Goal: Task Accomplishment & Management: Complete application form

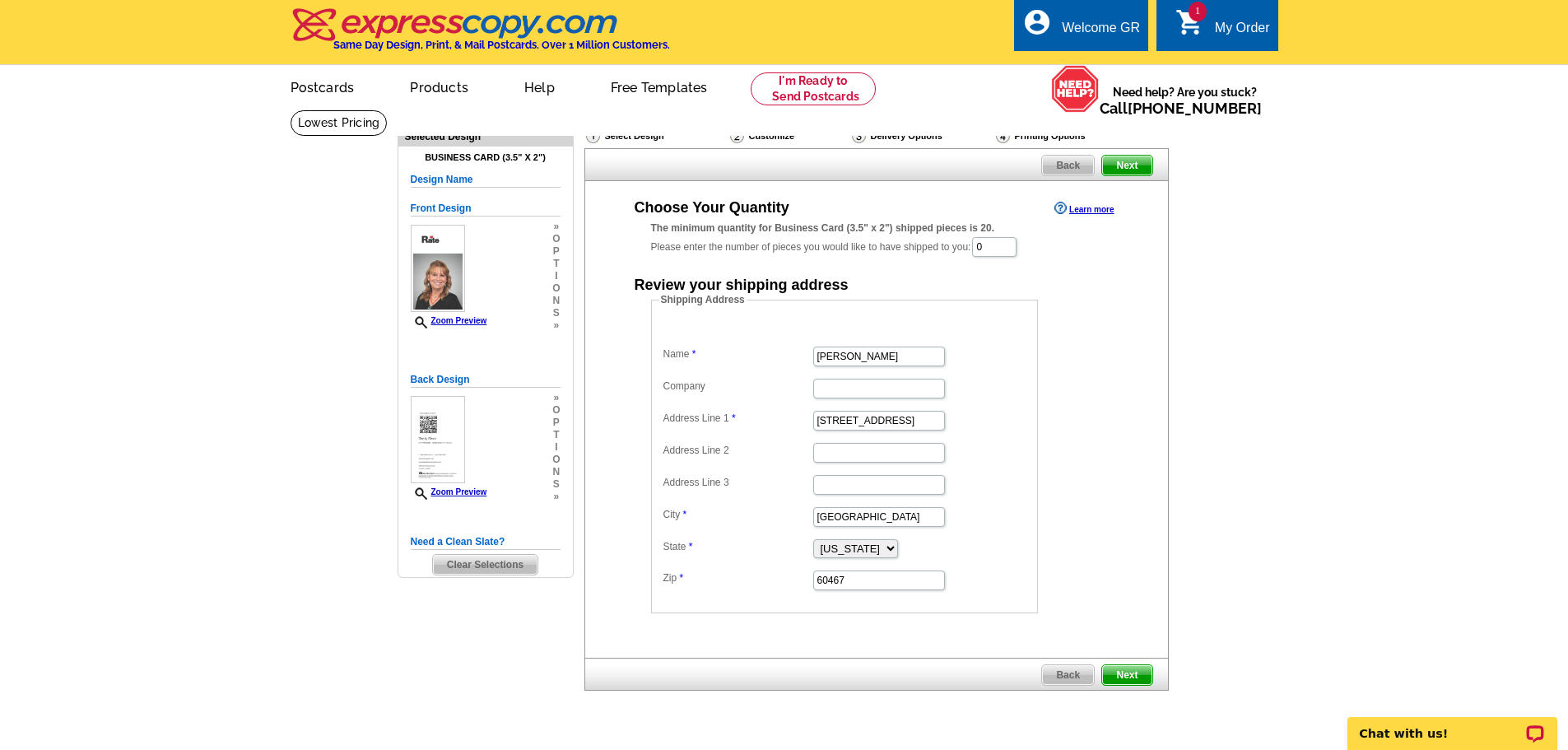
click at [297, 331] on main "Need Help? call [PHONE_NUMBER], chat with support, or have our designers make s…" at bounding box center [784, 443] width 1568 height 667
click at [290, 311] on main "Need Help? call [PHONE_NUMBER], chat with support, or have our designers make s…" at bounding box center [784, 443] width 1568 height 667
click at [306, 366] on main "Need Help? call [PHONE_NUMBER], chat with support, or have our designers make s…" at bounding box center [784, 443] width 1568 height 667
click at [279, 367] on main "Need Help? call [PHONE_NUMBER], chat with support, or have our designers make s…" at bounding box center [784, 443] width 1568 height 667
click at [897, 355] on input "[PERSON_NAME]" at bounding box center [879, 356] width 132 height 20
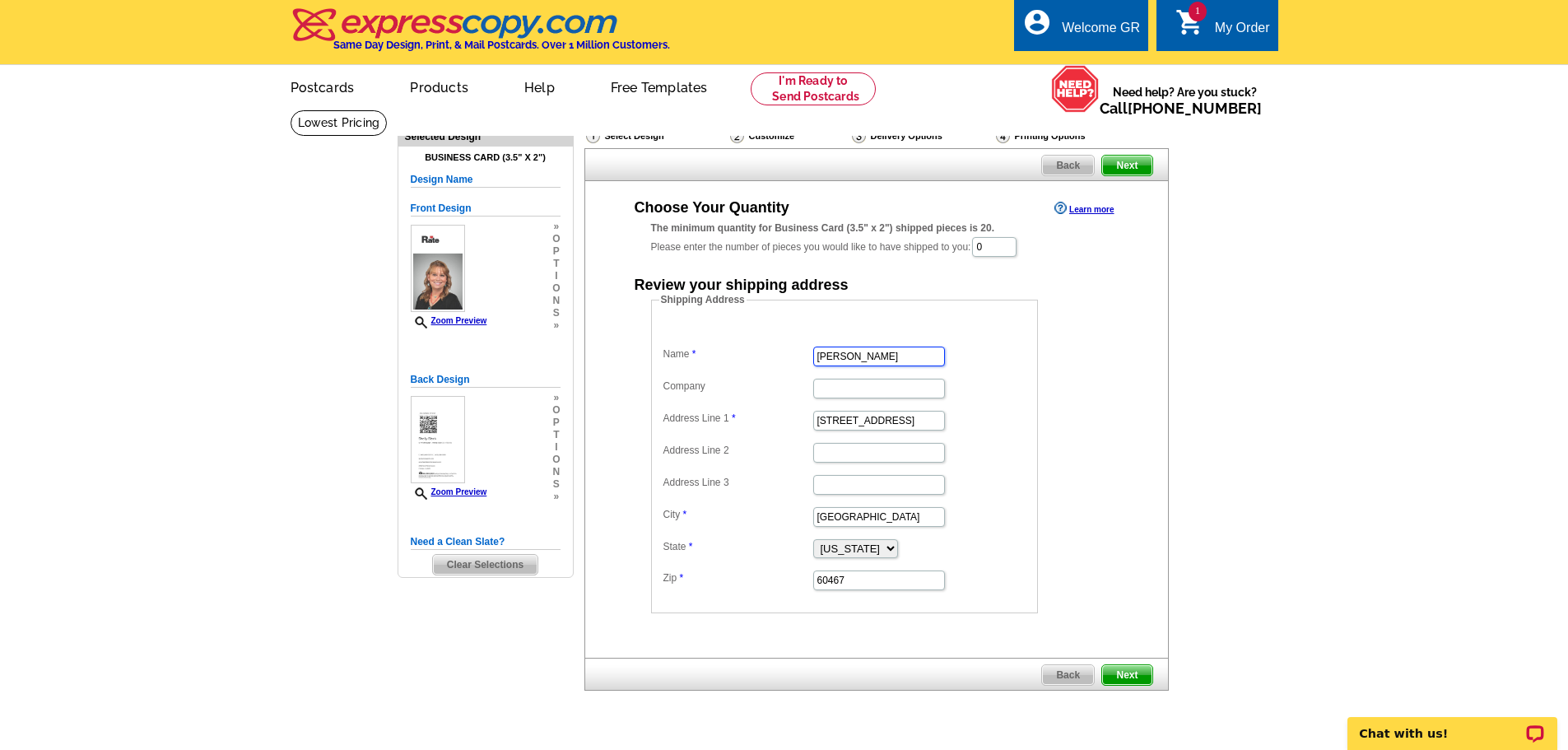
click at [897, 355] on input "[PERSON_NAME]" at bounding box center [879, 356] width 132 height 20
click at [288, 355] on main "Need Help? call [PHONE_NUMBER], chat with support, or have our designers make s…" at bounding box center [784, 443] width 1568 height 667
click at [285, 447] on main "Need Help? call [PHONE_NUMBER], chat with support, or have our designers make s…" at bounding box center [784, 443] width 1568 height 667
click at [274, 406] on main "Need Help? call [PHONE_NUMBER], chat with support, or have our designers make s…" at bounding box center [784, 443] width 1568 height 667
click at [251, 399] on main "Need Help? call [PHONE_NUMBER], chat with support, or have our designers make s…" at bounding box center [784, 443] width 1568 height 667
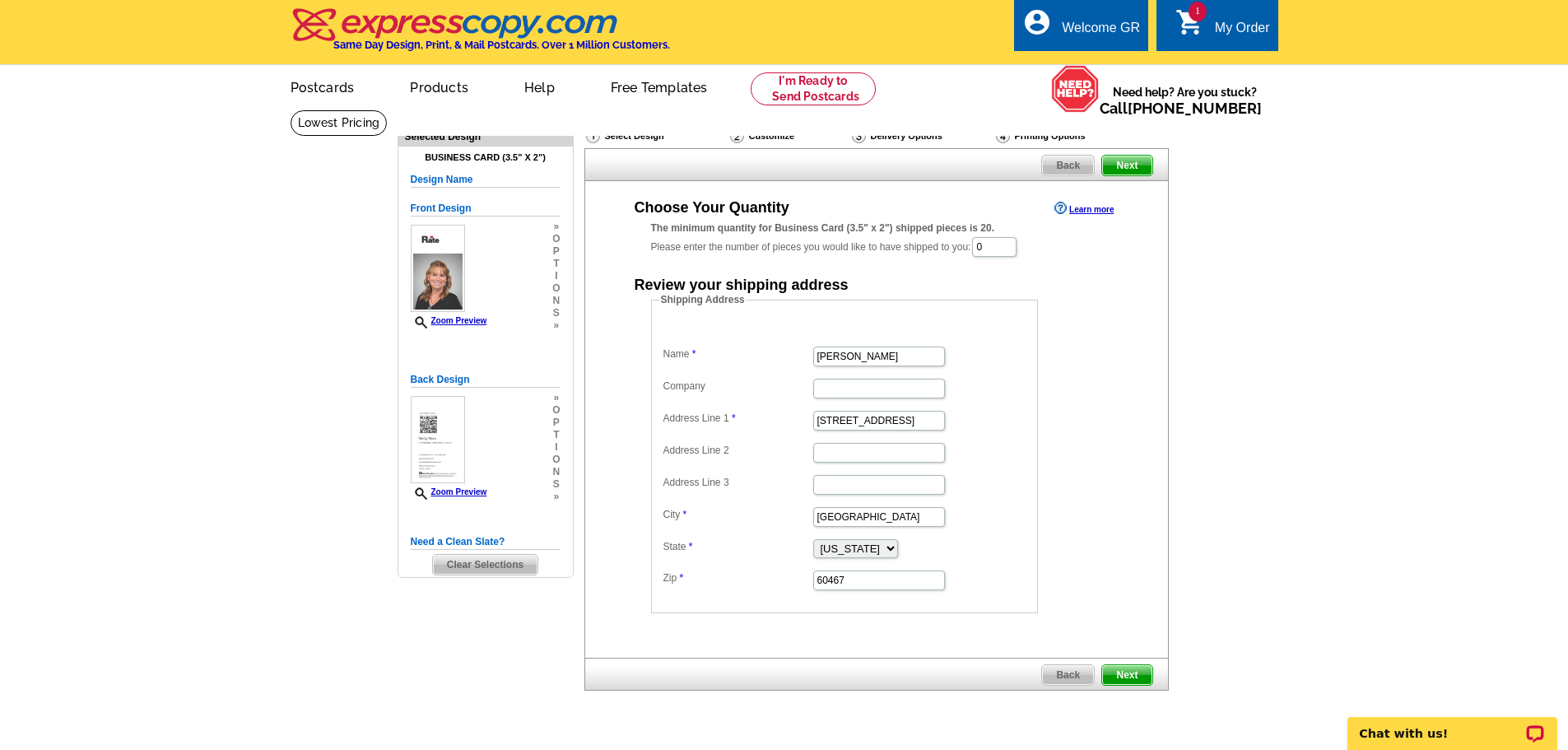
click at [269, 392] on main "Need Help? call [PHONE_NUMBER], chat with support, or have our designers make s…" at bounding box center [784, 443] width 1568 height 667
click at [255, 366] on main "Need Help? call [PHONE_NUMBER], chat with support, or have our designers make s…" at bounding box center [784, 443] width 1568 height 667
click at [99, 343] on main "Need Help? call [PHONE_NUMBER], chat with support, or have our designers make s…" at bounding box center [784, 443] width 1568 height 667
